Goal: Find specific fact: Find contact information

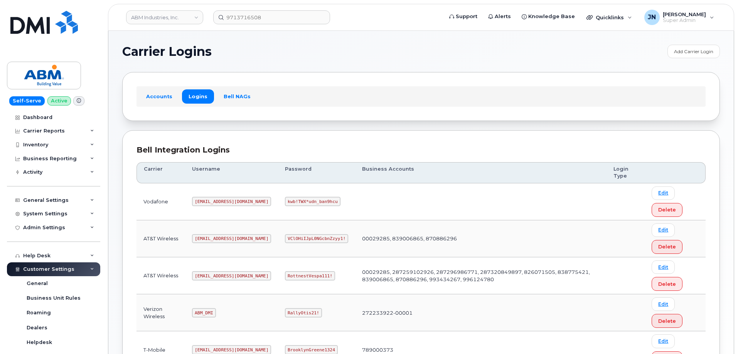
scroll to position [118, 0]
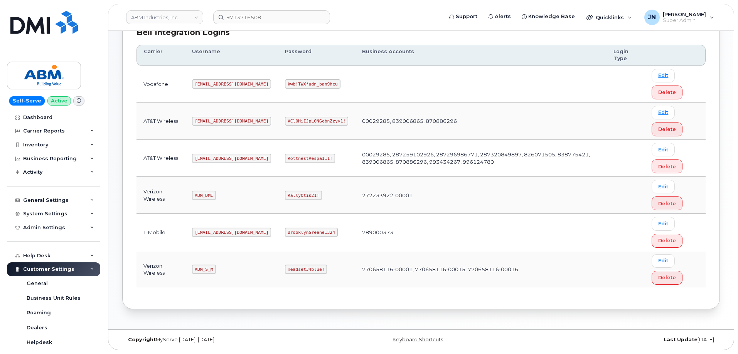
click at [209, 158] on code "abm@dminc.com" at bounding box center [231, 158] width 79 height 9
copy code "abm@dminc.com"
click at [285, 157] on code "RottnestVespa111!" at bounding box center [310, 158] width 50 height 9
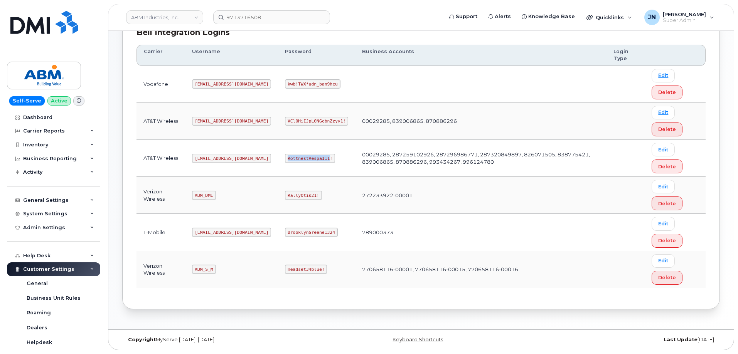
click at [285, 157] on code "RottnestVespa111!" at bounding box center [310, 158] width 50 height 9
copy code "RottnestVespa111!"
click at [208, 268] on code "ABM_S_M" at bounding box center [204, 269] width 24 height 9
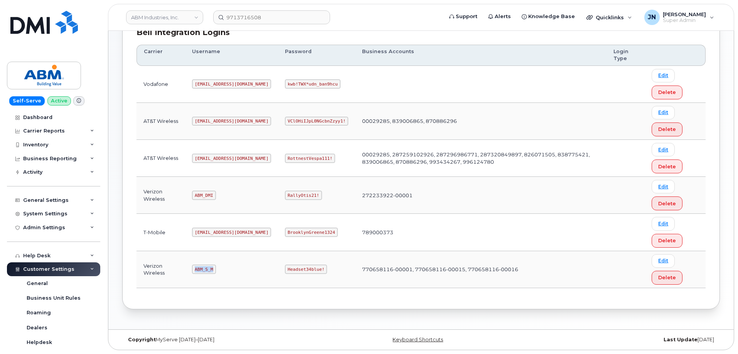
copy code "ABM_S_M"
click at [285, 267] on code "Headset34blue!" at bounding box center [306, 269] width 42 height 9
copy code "Headset34blue!"
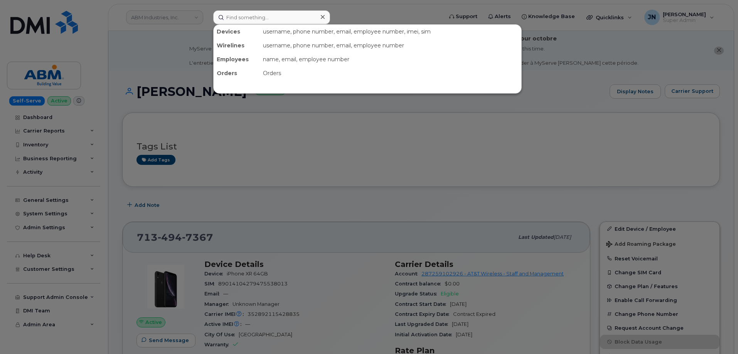
scroll to position [154, 0]
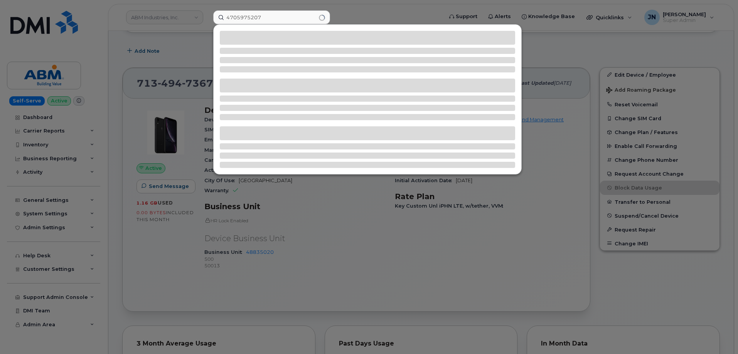
type input "4705975207"
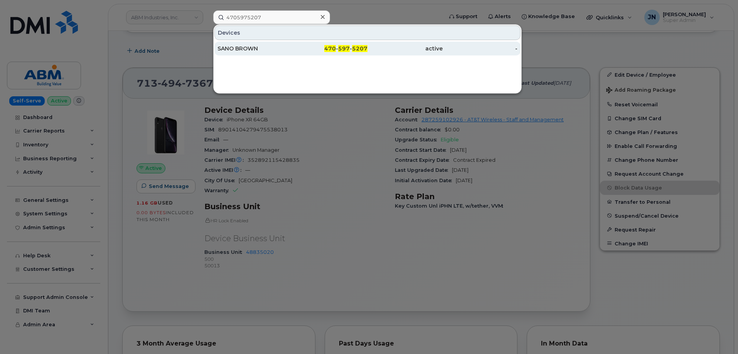
click at [296, 50] on div "470 - 597 - 5207" at bounding box center [330, 49] width 75 height 8
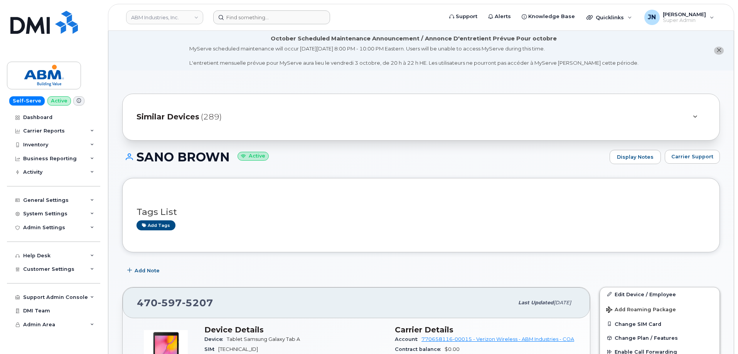
drag, startPoint x: 305, startPoint y: 9, endPoint x: 298, endPoint y: 12, distance: 7.6
click at [304, 10] on header "ABM Industries, Inc. Support Alerts Knowledge Base Quicklinks Suspend / Cancel …" at bounding box center [421, 17] width 626 height 27
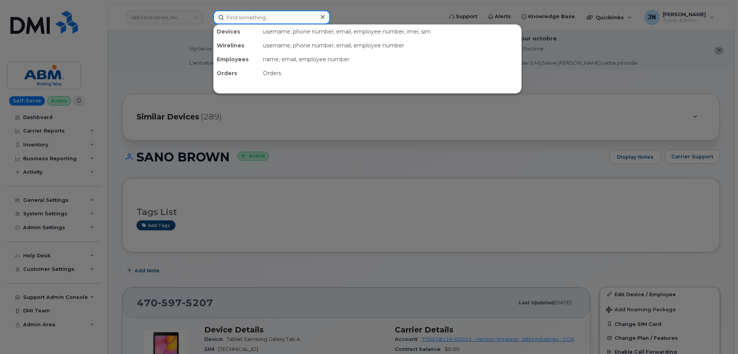
click at [296, 15] on input at bounding box center [271, 17] width 117 height 14
paste input "9083841499"
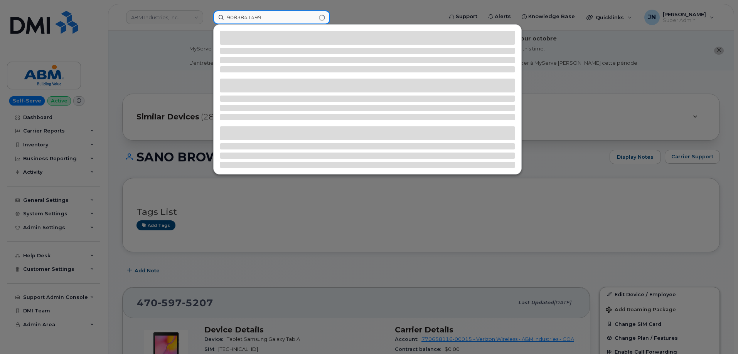
type input "9083841499"
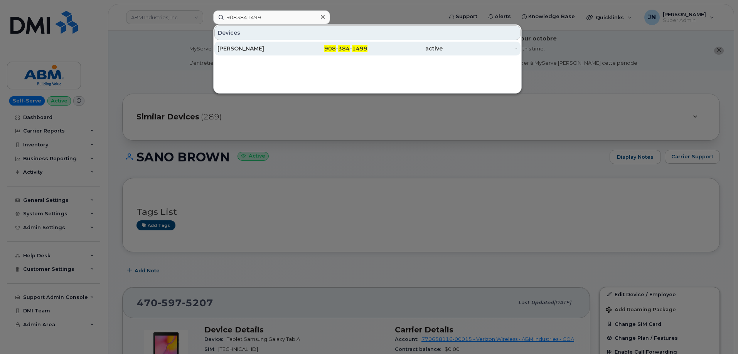
click at [261, 44] on div "[PERSON_NAME]" at bounding box center [254, 49] width 75 height 14
